Goal: Find specific page/section: Find specific page/section

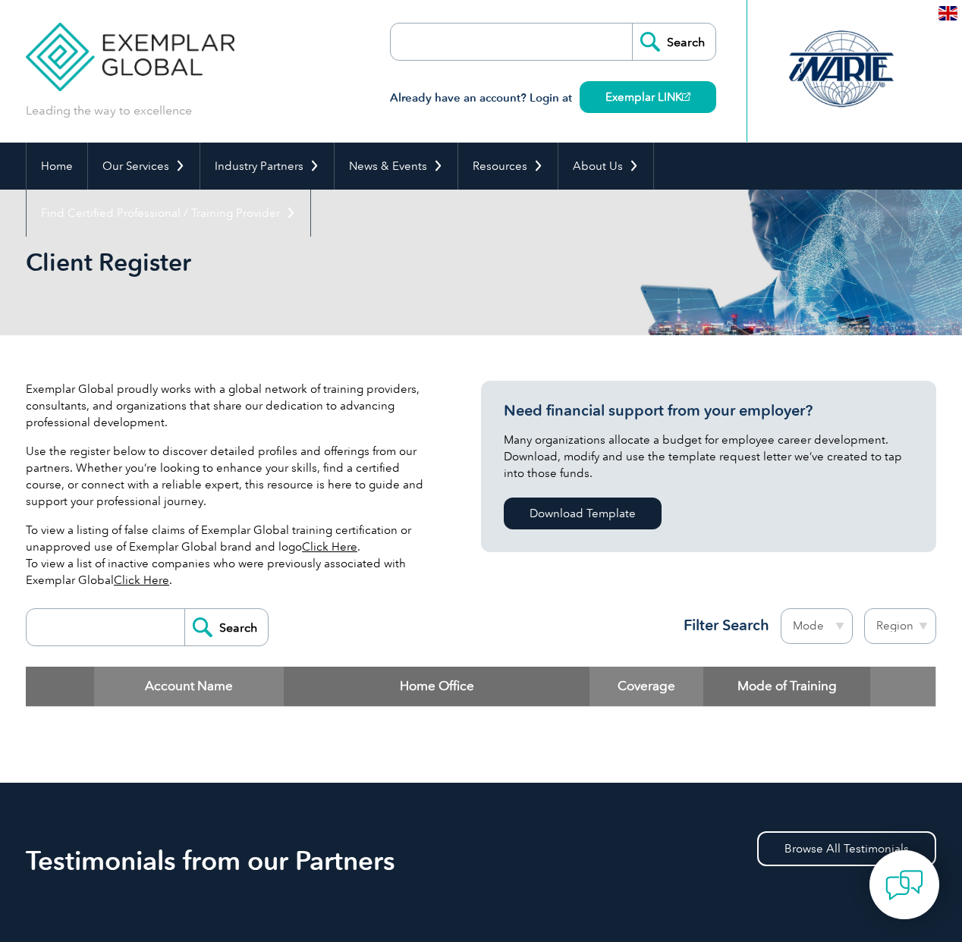
click at [149, 583] on link "Click Here" at bounding box center [141, 580] width 55 height 14
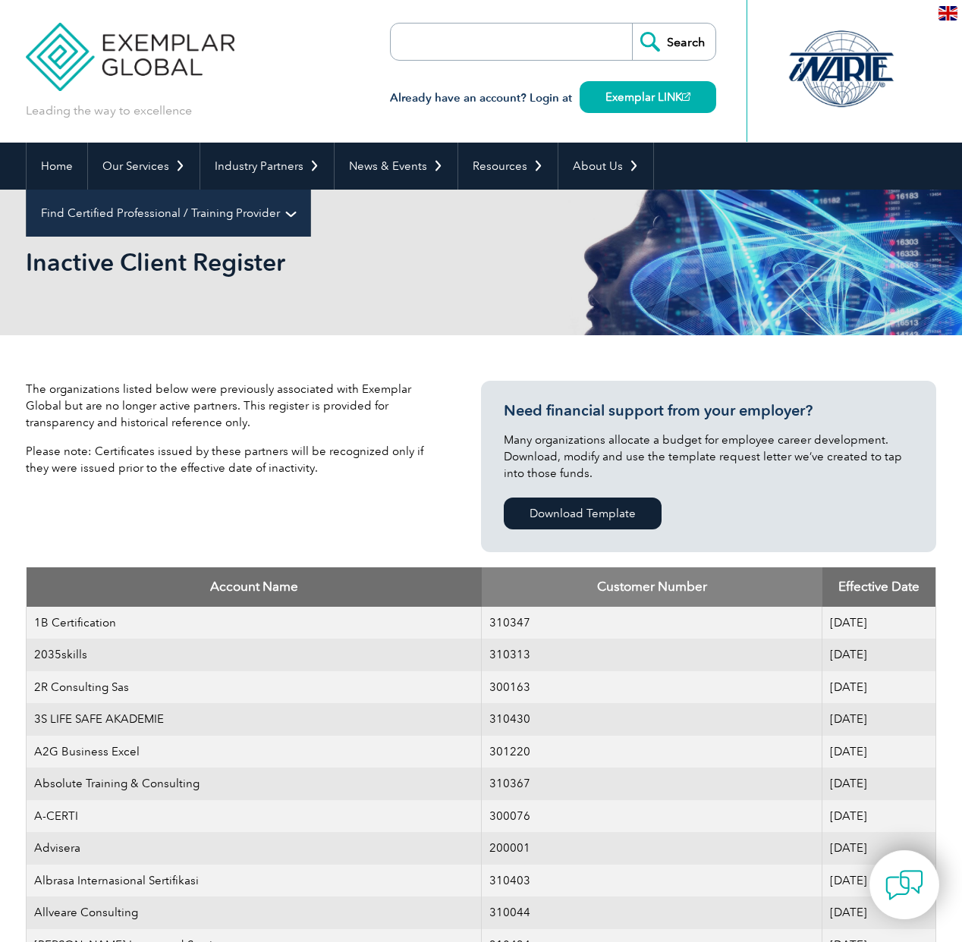
click at [310, 190] on link "Find Certified Professional / Training Provider" at bounding box center [169, 213] width 284 height 47
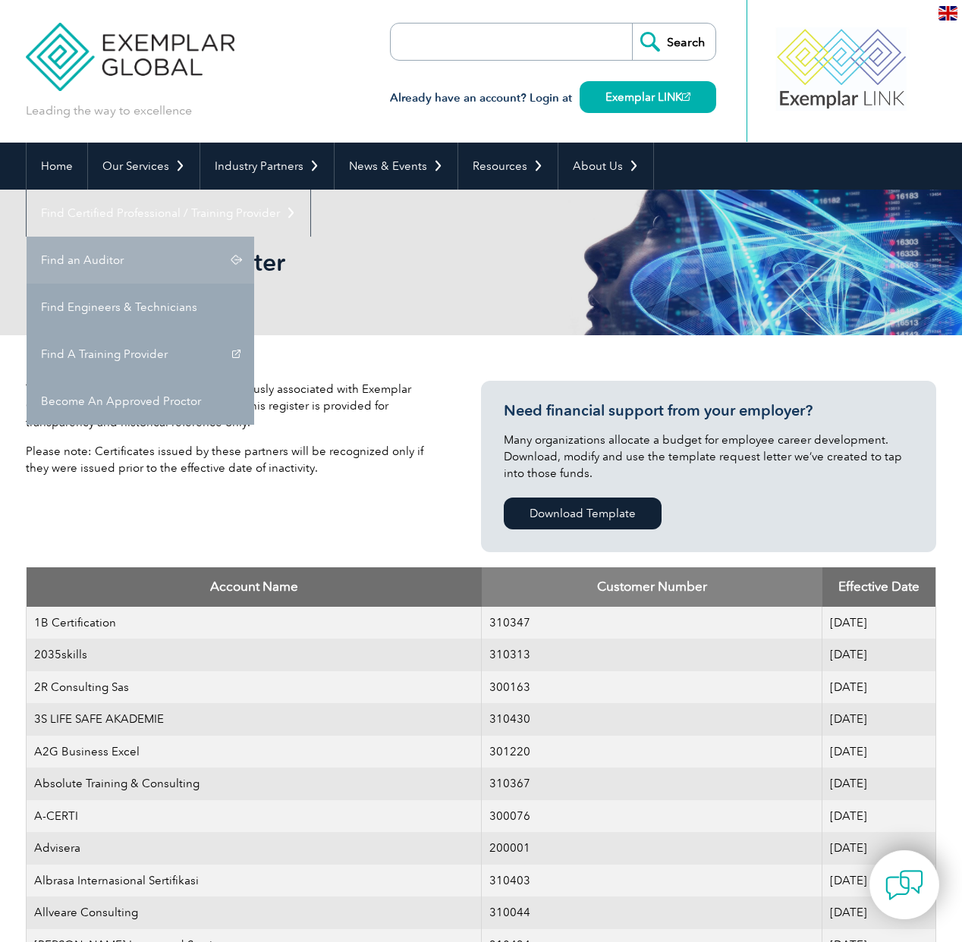
click at [254, 237] on link "Find an Auditor" at bounding box center [141, 260] width 228 height 47
